Goal: Communication & Community: Answer question/provide support

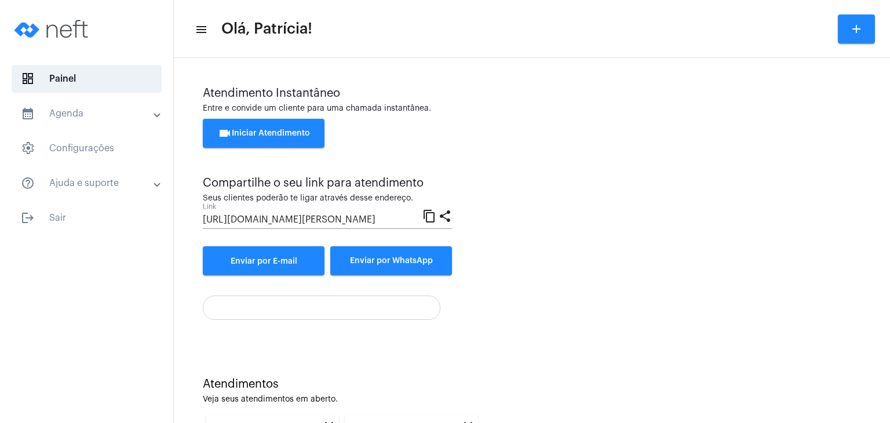
click at [307, 134] on span "videocam Iniciar Atendimento" at bounding box center [264, 133] width 92 height 8
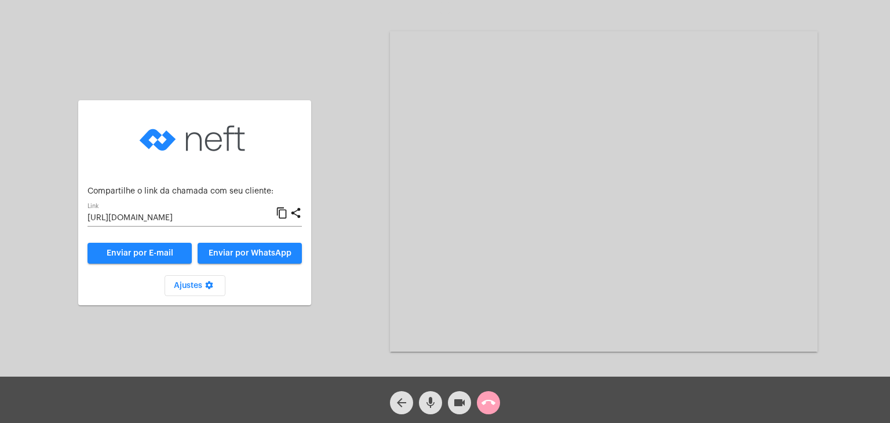
click at [486, 399] on mat-icon "call_end" at bounding box center [489, 403] width 14 height 14
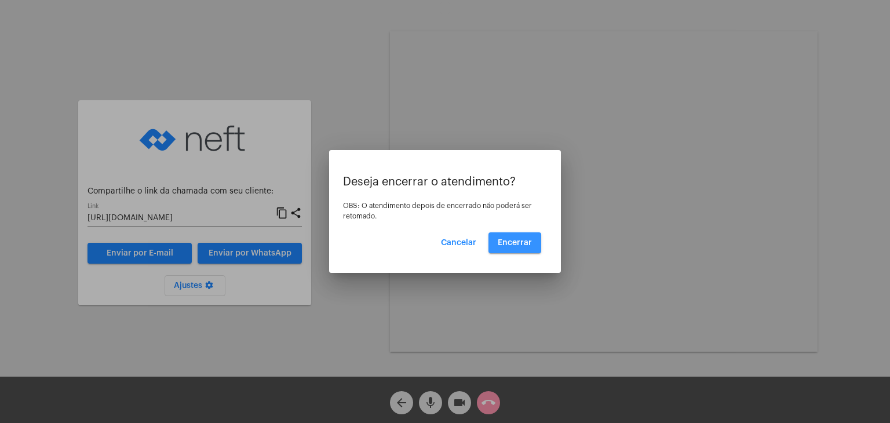
click at [530, 253] on button "Encerrar" at bounding box center [515, 242] width 53 height 21
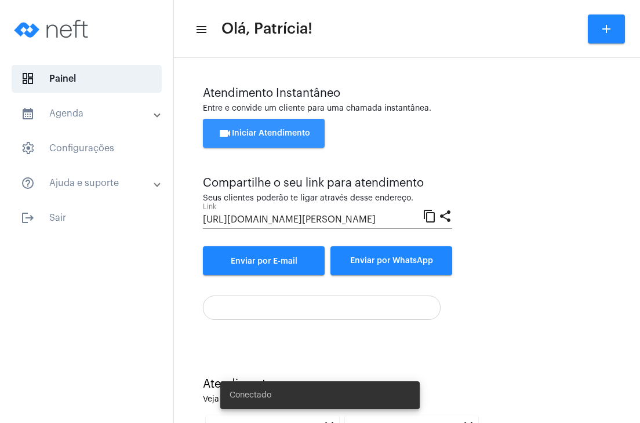
click at [250, 132] on span "videocam Iniciar Atendimento" at bounding box center [264, 133] width 92 height 8
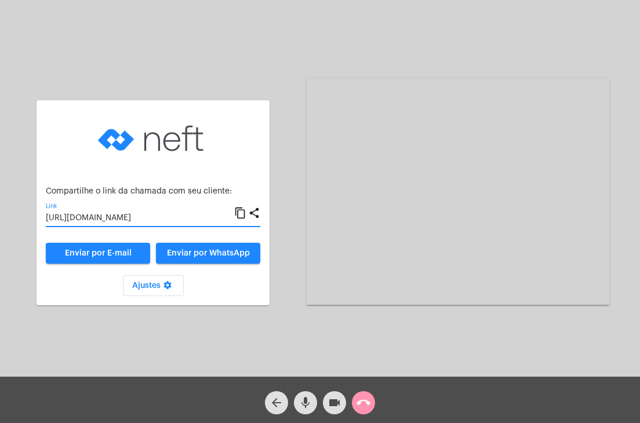
click at [171, 221] on input "[URL][DOMAIN_NAME]" at bounding box center [140, 218] width 188 height 9
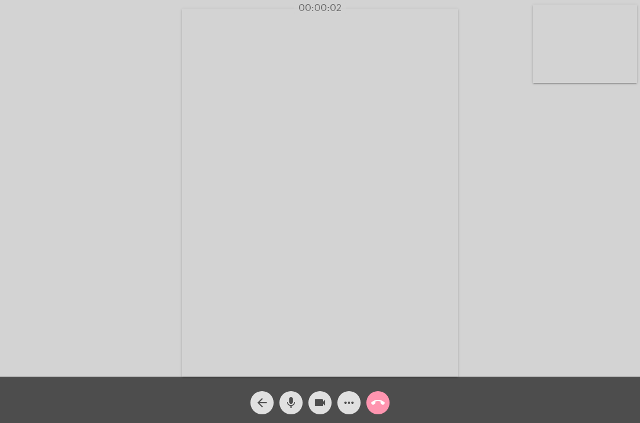
click at [570, 54] on video at bounding box center [585, 44] width 104 height 78
click at [439, 117] on video at bounding box center [396, 191] width 392 height 294
